Goal: Task Accomplishment & Management: Manage account settings

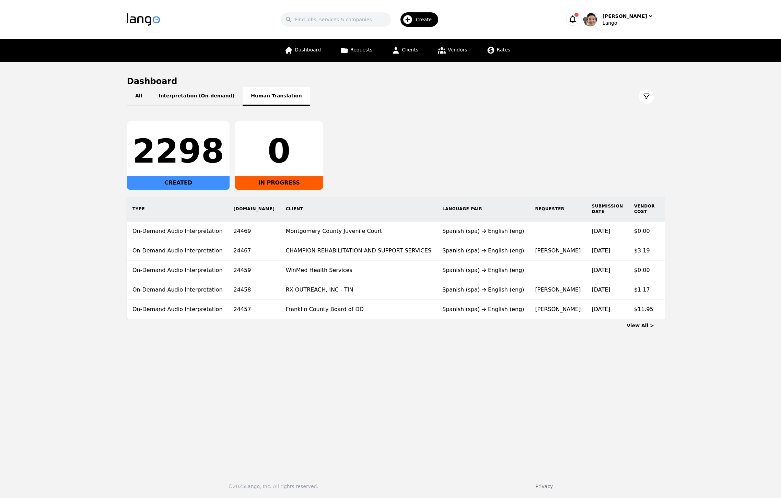
click at [274, 100] on button "Human Translation" at bounding box center [277, 96] width 68 height 19
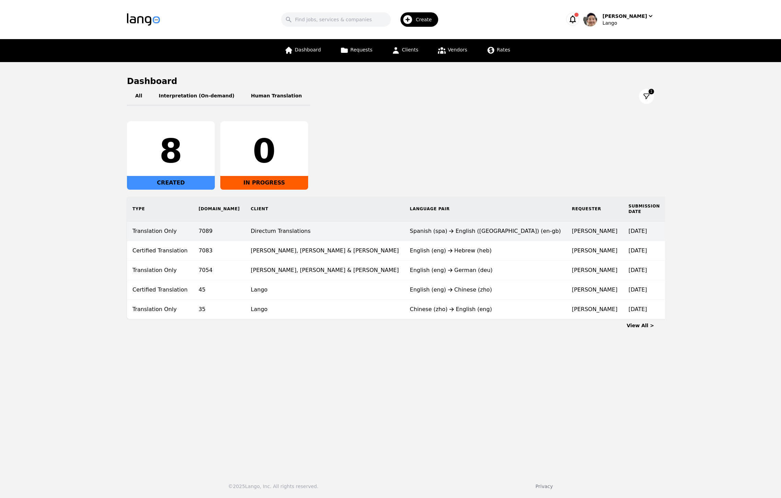
click at [272, 231] on td "Directum Translations" at bounding box center [324, 232] width 159 height 20
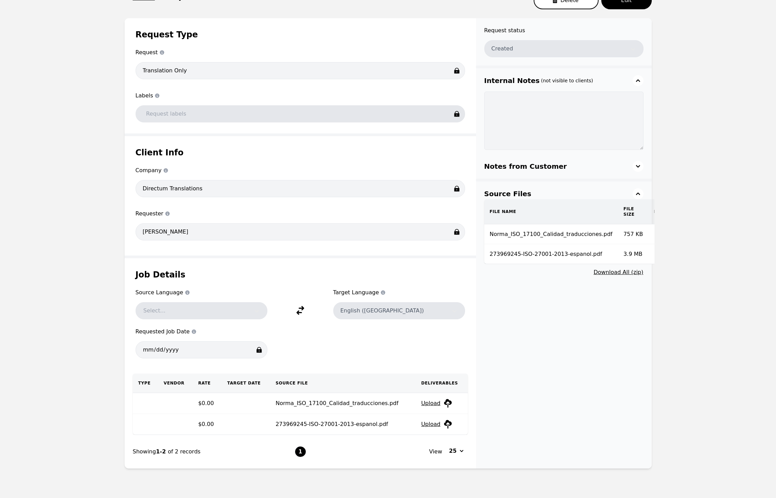
scroll to position [101, 0]
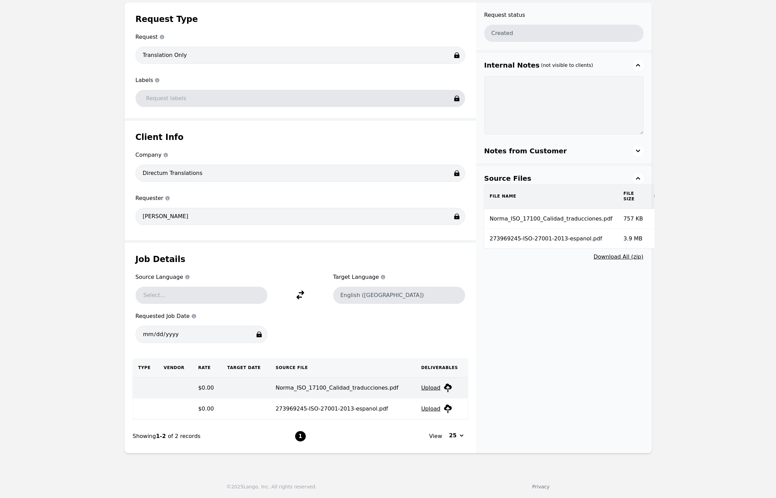
click at [382, 389] on td "Norma_ISO_17100_Calidad_traducciones.pdf" at bounding box center [342, 388] width 145 height 21
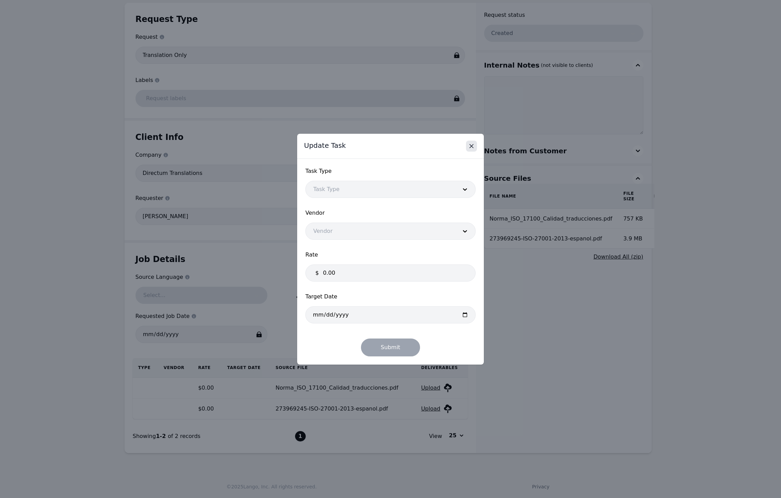
click at [473, 146] on icon "Close" at bounding box center [471, 146] width 7 height 7
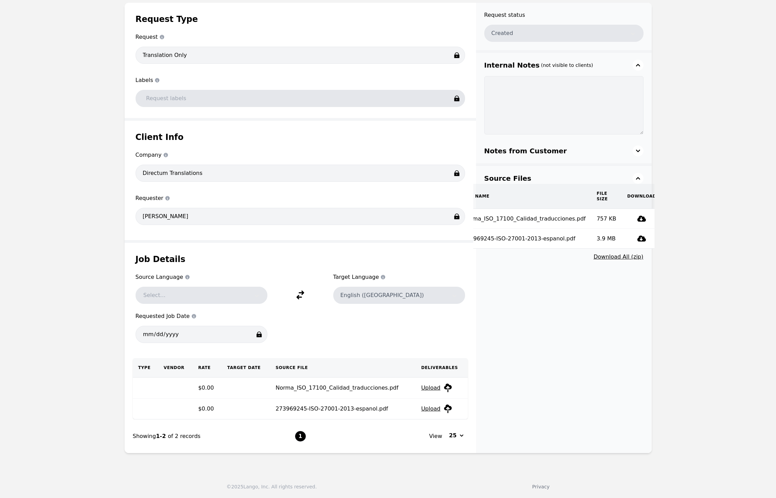
scroll to position [0, 30]
click at [619, 261] on button "Download All (zip)" at bounding box center [618, 257] width 50 height 8
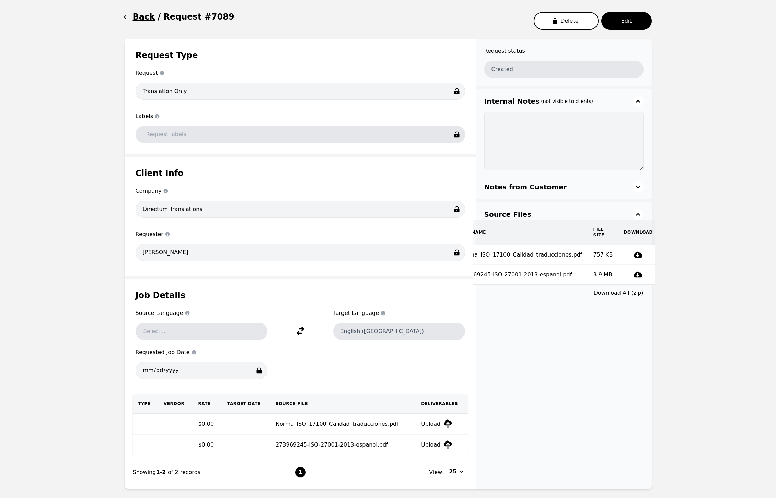
scroll to position [101, 0]
